Goal: Task Accomplishment & Management: Use online tool/utility

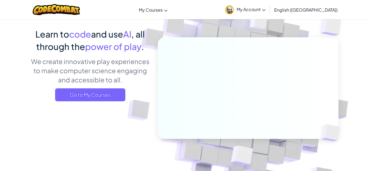
scroll to position [37, 0]
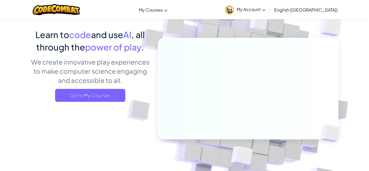
click at [85, 102] on div "Learn to code and use AI , all through the power of play . We create innovative…" at bounding box center [90, 67] width 119 height 78
click at [101, 94] on span "Go to My Courses" at bounding box center [90, 95] width 70 height 13
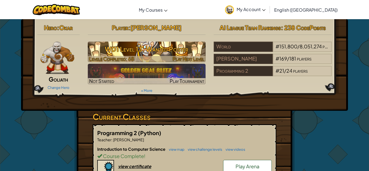
click at [117, 49] on h3 "WD1 Level 13: Wanted Poster" at bounding box center [147, 49] width 118 height 12
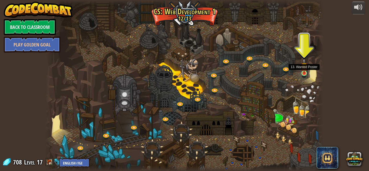
click at [304, 73] on img at bounding box center [304, 65] width 7 height 15
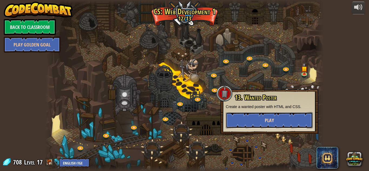
click at [280, 117] on button "Play" at bounding box center [269, 120] width 87 height 16
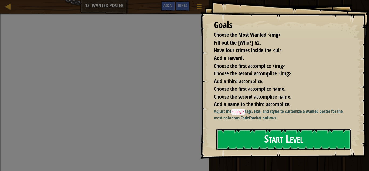
click at [278, 144] on button "Start Level" at bounding box center [284, 139] width 135 height 21
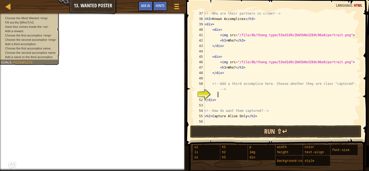
scroll to position [2, 2]
click at [148, 9] on button "Ask AI" at bounding box center [145, 6] width 15 height 10
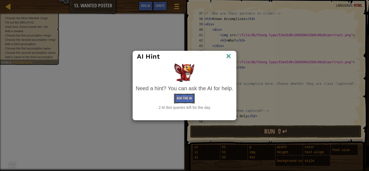
click at [178, 96] on button "Ask the AI" at bounding box center [184, 99] width 21 height 10
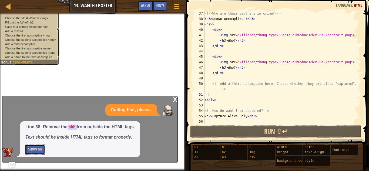
click at [44, 151] on button "Show Me" at bounding box center [35, 150] width 20 height 10
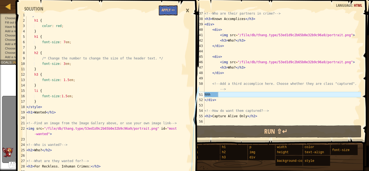
scroll to position [5, 0]
click at [165, 10] on button "Apply =>" at bounding box center [168, 10] width 19 height 10
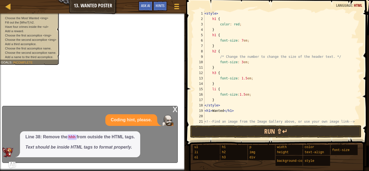
scroll to position [0, 0]
click at [223, 16] on div "< style > h1 { color : red ; } h1 { font-size : 7 em ; } h2 { /* Change the num…" at bounding box center [283, 76] width 158 height 130
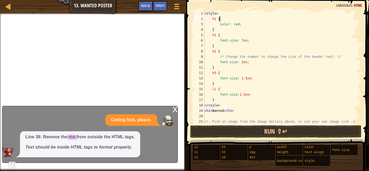
click at [172, 110] on div "x Coding hint, please. Line 38: Remove the hhh from outside the HTML tags. Text…" at bounding box center [90, 134] width 176 height 57
click at [174, 109] on div "x" at bounding box center [175, 108] width 5 height 5
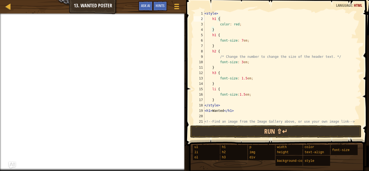
click at [227, 21] on div "< style > h1 { color : red ; } h1 { font-size : 7 em ; } h2 { /* Change the num…" at bounding box center [283, 76] width 158 height 130
click at [227, 35] on div "< style > h1 { red color : red ; } h1 { font-size : 7 em ; } h2 { /* Change the…" at bounding box center [283, 76] width 158 height 130
click at [225, 50] on div "< style > h1 { red color : red ; } h1 { 7 cm font-size : 7 em ; } h2 { /* Chang…" at bounding box center [283, 76] width 158 height 130
click at [221, 71] on div "< style > h1 { red color : red ; } h1 { 7 cm font-size : 7 em ; } h2 { 3 cm /* …" at bounding box center [283, 76] width 158 height 130
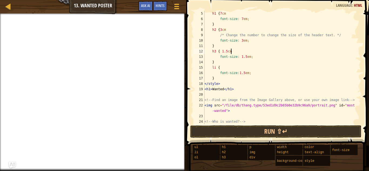
scroll to position [22, 0]
click at [223, 67] on div "h1 { 7 cm font-size : 7 em ; } h2 { 3 cm /* Change the number to change the siz…" at bounding box center [283, 73] width 158 height 124
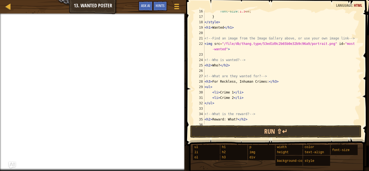
scroll to position [84, 0]
click at [240, 66] on div "font-size : 1.5 em ; } </ style > < h1 > Wanted </ h1 > <!-- Find an image from…" at bounding box center [283, 70] width 158 height 124
click at [175, 7] on div at bounding box center [176, 6] width 7 height 8
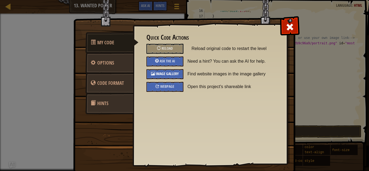
click at [162, 72] on span "Image Gallery" at bounding box center [167, 73] width 23 height 5
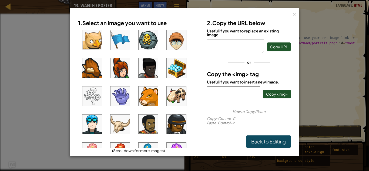
scroll to position [32, 0]
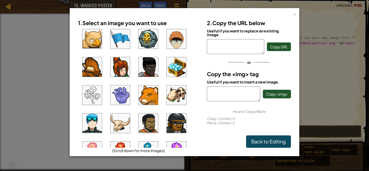
click at [92, 128] on img at bounding box center [91, 123] width 19 height 19
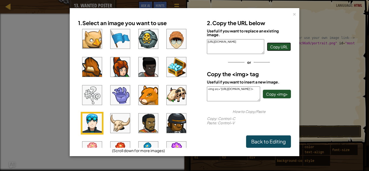
click at [278, 49] on span "Copy URL" at bounding box center [279, 46] width 18 height 5
click at [295, 14] on div "×" at bounding box center [295, 14] width 4 height 6
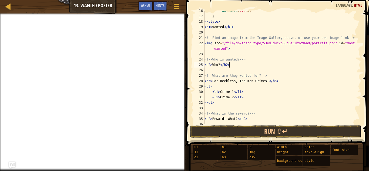
paste textarea "[URL][DOMAIN_NAME]"
click at [180, 7] on div at bounding box center [176, 6] width 7 height 8
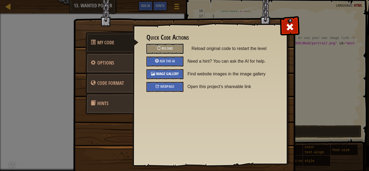
click at [167, 75] on span "Image Gallery" at bounding box center [167, 73] width 23 height 5
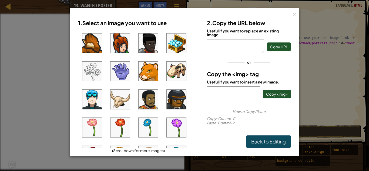
scroll to position [64, 0]
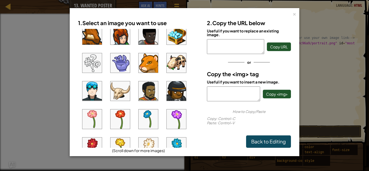
click at [91, 95] on img at bounding box center [91, 90] width 19 height 19
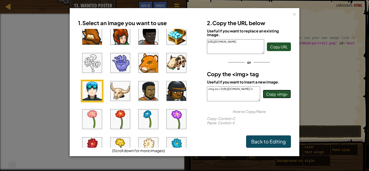
click at [276, 97] on button "Copy <img>" at bounding box center [277, 94] width 28 height 9
click at [294, 13] on div "×" at bounding box center [295, 14] width 4 height 6
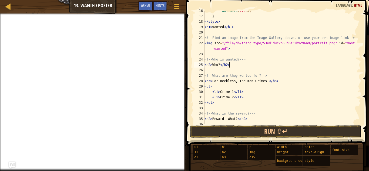
paste textarea "<img src="[URL][DOMAIN_NAME]"/>"
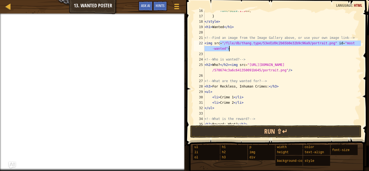
drag, startPoint x: 220, startPoint y: 42, endPoint x: 232, endPoint y: 50, distance: 14.1
click at [232, 50] on div "font-size : 1.5 em ; } </ style > < h1 > Wanted </ h1 > <!-- Find an image from…" at bounding box center [283, 70] width 158 height 124
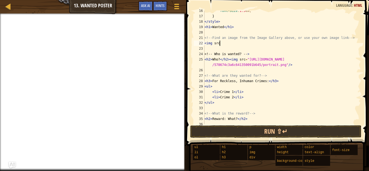
paste textarea "<img src="[URL][DOMAIN_NAME]"/>"
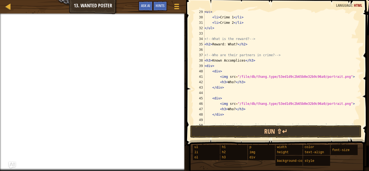
scroll to position [165, 0]
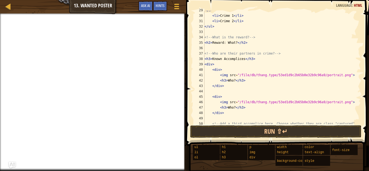
click at [252, 44] on div "< ul > < li > Crime 1 </ li > < li > Crime 2 </ li > </ ul > <!-- What is the r…" at bounding box center [283, 73] width 158 height 130
click at [218, 65] on div "< ul > < li > Crime 1 </ li > < li > Crime 2 </ li > </ ul > <!-- What is the r…" at bounding box center [283, 73] width 158 height 130
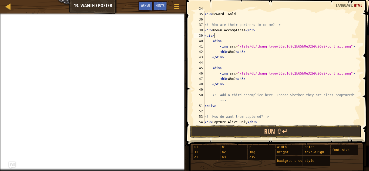
scroll to position [194, 0]
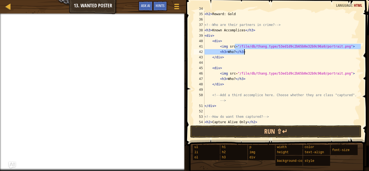
drag, startPoint x: 234, startPoint y: 46, endPoint x: 246, endPoint y: 54, distance: 13.8
click at [246, 54] on div "<!-- What is the reward? --> < h2 > Reward: Gold <!-- Who are their partners in…" at bounding box center [283, 68] width 158 height 124
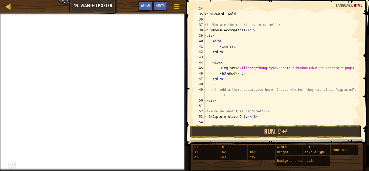
paste textarea "<img src="[URL][DOMAIN_NAME]"/>"
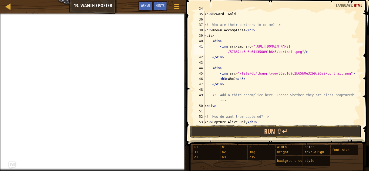
scroll to position [200, 0]
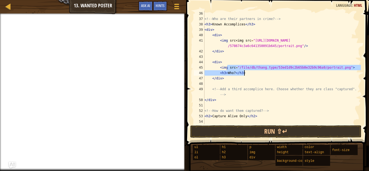
drag, startPoint x: 228, startPoint y: 68, endPoint x: 245, endPoint y: 75, distance: 18.1
click at [245, 75] on div "<!-- Who are their partners in crime? --> < h3 > Known Accomplices </ h3 > < di…" at bounding box center [283, 73] width 158 height 124
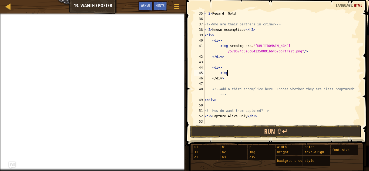
scroll to position [195, 0]
paste textarea "<img src="[URL][DOMAIN_NAME]"/>"
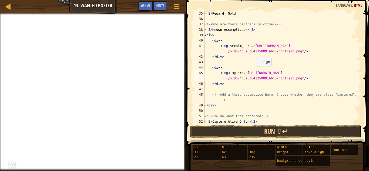
scroll to position [200, 0]
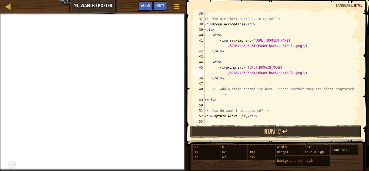
click at [219, 67] on div "<!-- Who are their partners in crime? --> < h3 > Known Accomplices </ h3 > < di…" at bounding box center [283, 73] width 158 height 124
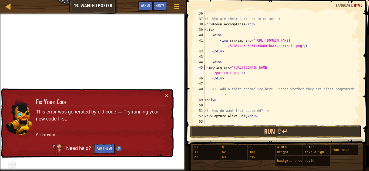
type textarea "<img<img src="[URL][DOMAIN_NAME]"/>"
click at [109, 152] on button "Ask the AI" at bounding box center [104, 149] width 21 height 10
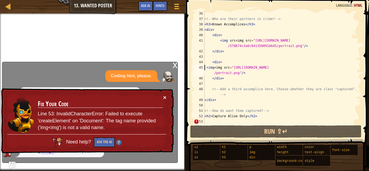
click at [164, 98] on button "×" at bounding box center [164, 98] width 3 height 6
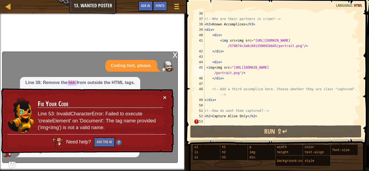
click at [166, 96] on button "×" at bounding box center [164, 98] width 3 height 6
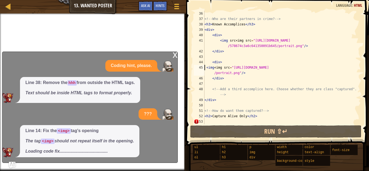
click at [213, 121] on div "<!-- Who are their partners in crime? --> < h3 > Known Accomplices </ h3 > < di…" at bounding box center [283, 73] width 158 height 124
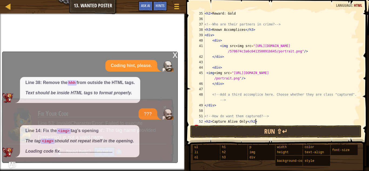
scroll to position [195, 0]
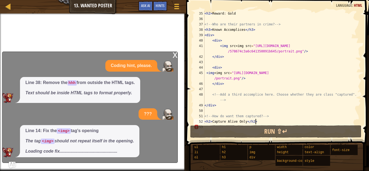
click at [214, 94] on div "< h2 > Reward: Gold <!-- Who are their partners in crime? --> < h3 > Known Acco…" at bounding box center [283, 73] width 158 height 124
click at [210, 76] on div "< h2 > Reward: Gold <!-- Who are their partners in crime? --> < h3 > Known Acco…" at bounding box center [283, 73] width 158 height 124
type textarea "<img<img src="[URL][DOMAIN_NAME]"/>"
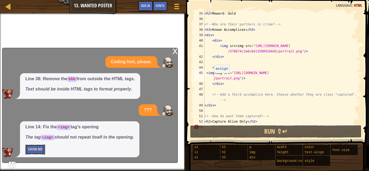
click at [32, 150] on button "Show Me" at bounding box center [35, 150] width 20 height 10
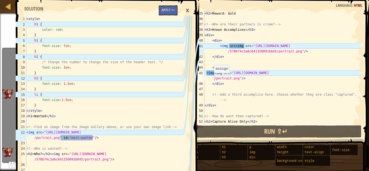
scroll to position [0, 0]
click at [170, 9] on button "Apply =>" at bounding box center [168, 10] width 19 height 10
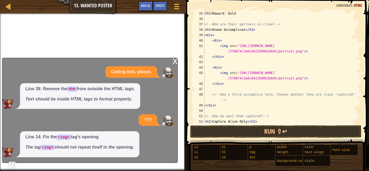
click at [175, 59] on div "x" at bounding box center [175, 60] width 5 height 5
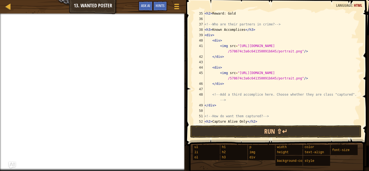
click at [36, 12] on div "Map Web Development 1 13. Wanted Poster Game Menu Done Hints Ask AI" at bounding box center [93, 7] width 186 height 14
click at [28, 14] on div at bounding box center [93, 14] width 186 height 1
click at [171, 6] on button "Game Menu" at bounding box center [177, 7] width 14 height 13
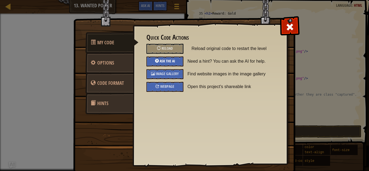
click at [178, 61] on div "Ask the AI" at bounding box center [165, 62] width 37 height 10
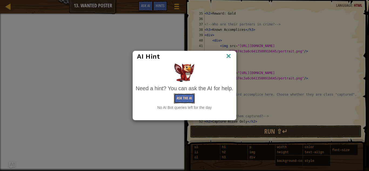
click at [191, 95] on button "Ask the AI" at bounding box center [184, 99] width 21 height 10
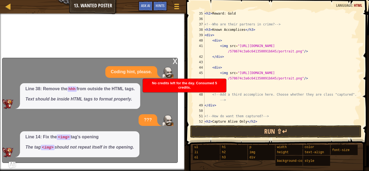
click at [175, 60] on div "x" at bounding box center [175, 60] width 5 height 5
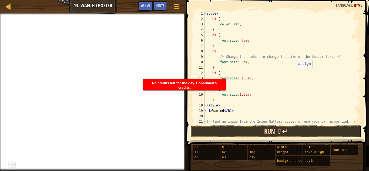
click at [244, 136] on button "Run ⇧↵" at bounding box center [275, 131] width 171 height 12
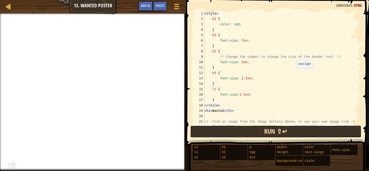
click at [245, 134] on button "Run ⇧↵" at bounding box center [275, 131] width 171 height 12
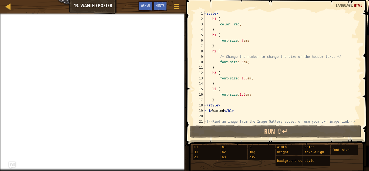
scroll to position [200, 0]
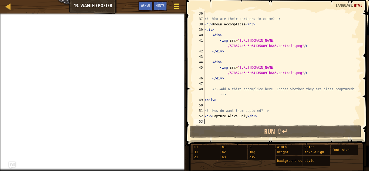
click at [180, 6] on div at bounding box center [176, 6] width 7 height 8
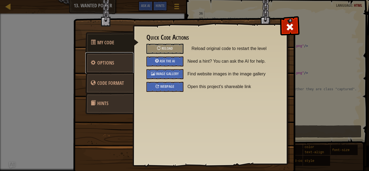
click at [115, 67] on link "Options" at bounding box center [109, 62] width 48 height 21
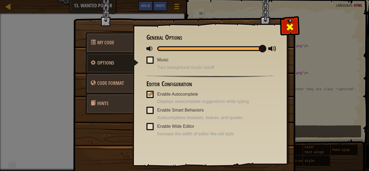
click at [294, 29] on span at bounding box center [290, 27] width 9 height 9
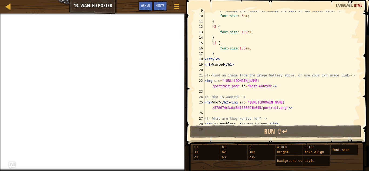
scroll to position [46, 0]
click at [235, 65] on div "/* Change the number to change the size of the header text. */ font-size : 3 em…" at bounding box center [283, 70] width 158 height 124
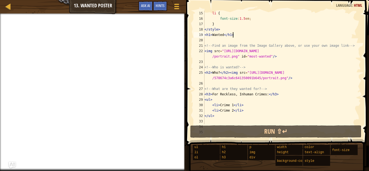
scroll to position [77, 0]
click at [248, 65] on div "li { font-size : 1.5 em ; } </ style > < h1 > Wanted </ h1 > <!-- Find an image…" at bounding box center [283, 72] width 158 height 124
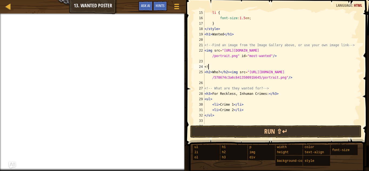
type textarea "<"
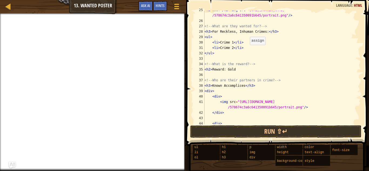
scroll to position [139, 0]
click at [232, 41] on div "< h2 > Who? </ h2 > < img src = "[URL][DOMAIN_NAME] /578674c3a6c641350091b645/p…" at bounding box center [283, 72] width 158 height 130
click at [233, 48] on div "< h2 > Who? </ h2 > < img src = "[URL][DOMAIN_NAME] /578674c3a6c641350091b645/p…" at bounding box center [283, 72] width 158 height 130
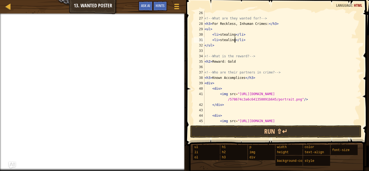
scroll to position [147, 0]
click at [36, 13] on div "Map Web Development 1 13. Wanted Poster Game Menu Done Hints Ask AI" at bounding box center [93, 7] width 186 height 14
click at [177, 6] on span at bounding box center [176, 6] width 5 height 1
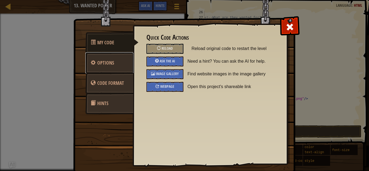
click at [103, 59] on link "Options" at bounding box center [109, 62] width 48 height 21
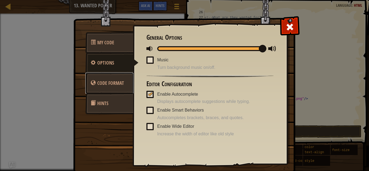
click at [115, 79] on link "Code Format" at bounding box center [109, 83] width 48 height 21
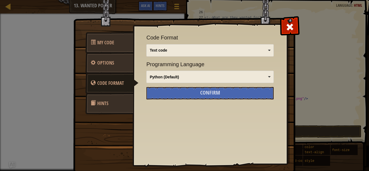
click at [114, 100] on link "Hints" at bounding box center [109, 103] width 48 height 21
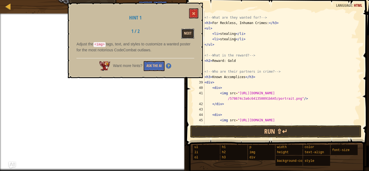
click at [188, 35] on button "Next" at bounding box center [187, 34] width 13 height 10
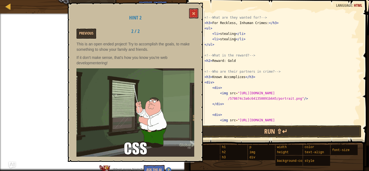
click at [188, 15] on h1 "Hint 2" at bounding box center [136, 17] width 118 height 5
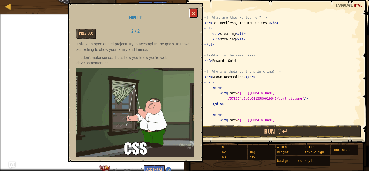
click at [190, 15] on button at bounding box center [193, 13] width 9 height 10
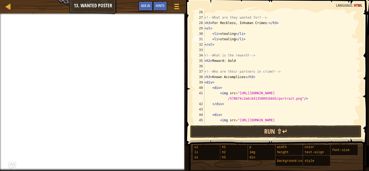
scroll to position [0, 0]
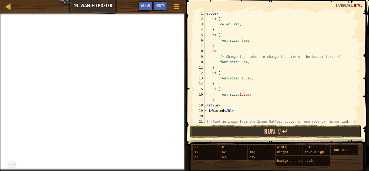
click at [246, 88] on div "< style > h1 { color : red ; } h1 { font-size : 7 em ; } h2 { /* Change the num…" at bounding box center [283, 76] width 158 height 130
type textarea "<h1>Wanted</h1>"
type textarea "<img src="[URL][DOMAIN_NAME]" id="most-wanted"/>"
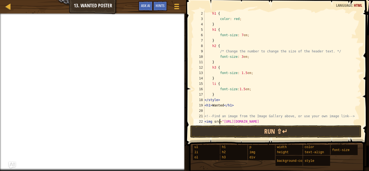
type textarea "<h2>Who?</h2><img src="[URL][DOMAIN_NAME]"/>"
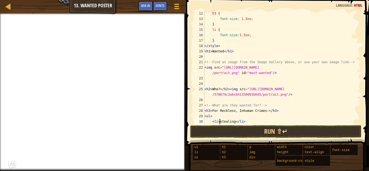
type textarea "</ul>"
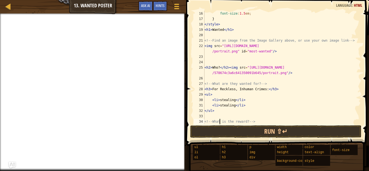
type textarea "<h2>Reward: Gold"
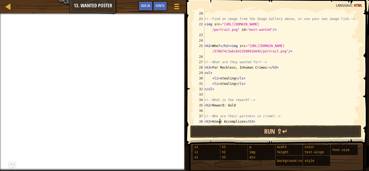
type textarea "</div>"
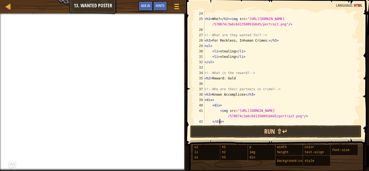
type textarea "</div>"
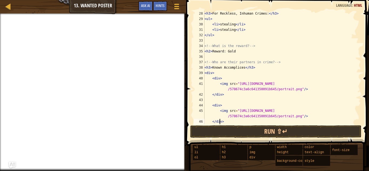
type textarea "</div>"
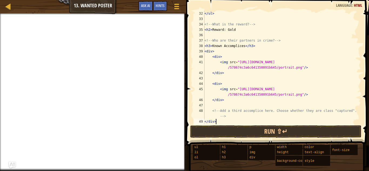
type textarea "<h2>Capture Alive Only</h2>"
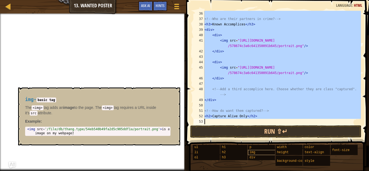
scroll to position [200, 0]
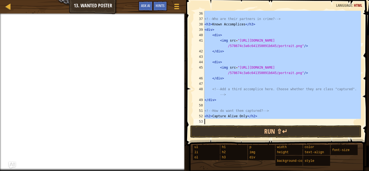
drag, startPoint x: 204, startPoint y: 13, endPoint x: 284, endPoint y: 140, distance: 149.6
type textarea "<h2>Capture Alive Only</h2>"
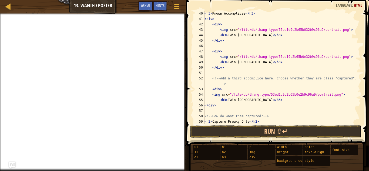
scroll to position [216, 0]
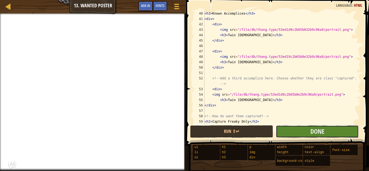
click at [301, 131] on button "Done" at bounding box center [317, 131] width 83 height 12
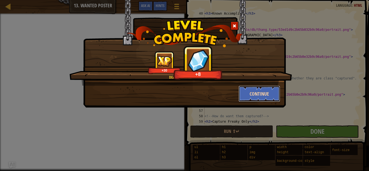
click at [256, 96] on button "Continue" at bounding box center [260, 94] width 42 height 16
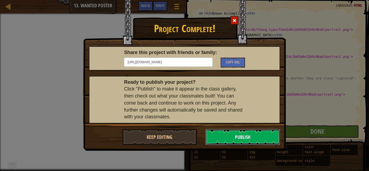
click at [232, 139] on button "Publish" at bounding box center [242, 137] width 75 height 16
